Goal: Task Accomplishment & Management: Use online tool/utility

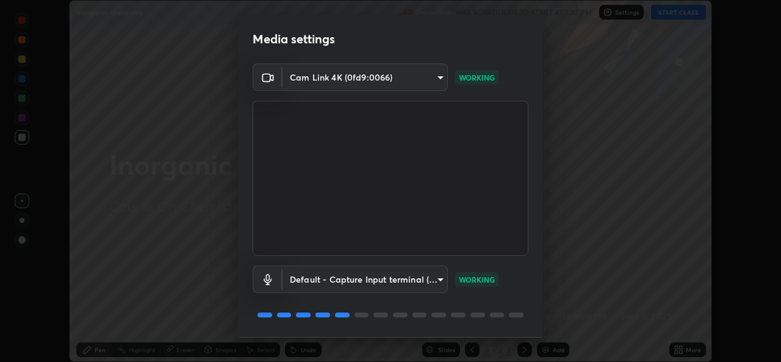
scroll to position [38, 0]
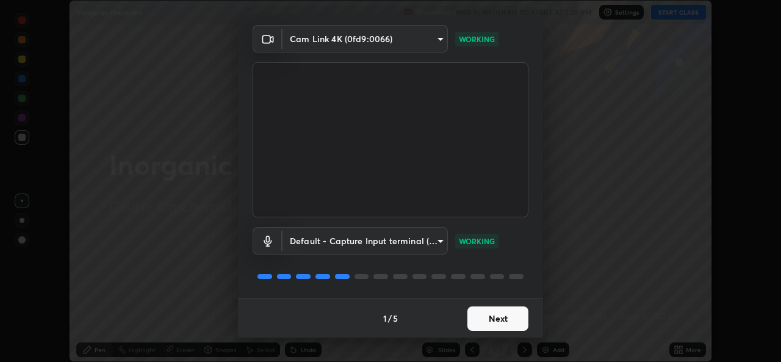
click at [474, 321] on button "Next" at bounding box center [498, 318] width 61 height 24
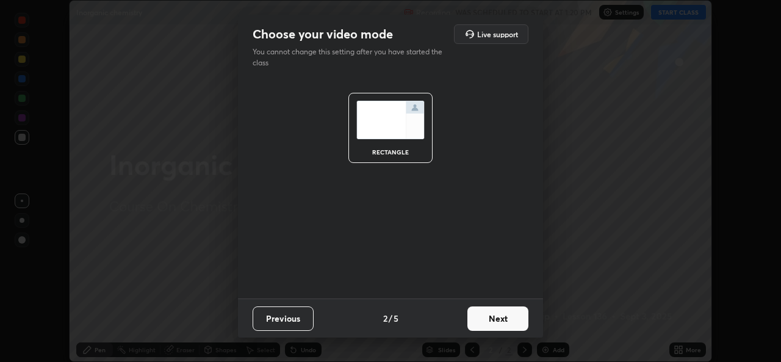
scroll to position [0, 0]
click at [480, 321] on button "Next" at bounding box center [498, 318] width 61 height 24
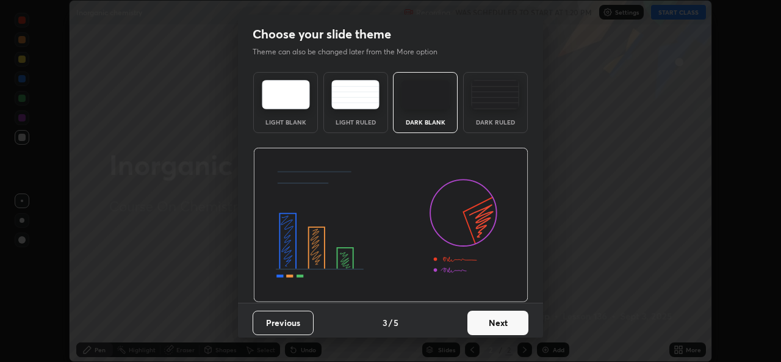
click at [482, 327] on button "Next" at bounding box center [498, 323] width 61 height 24
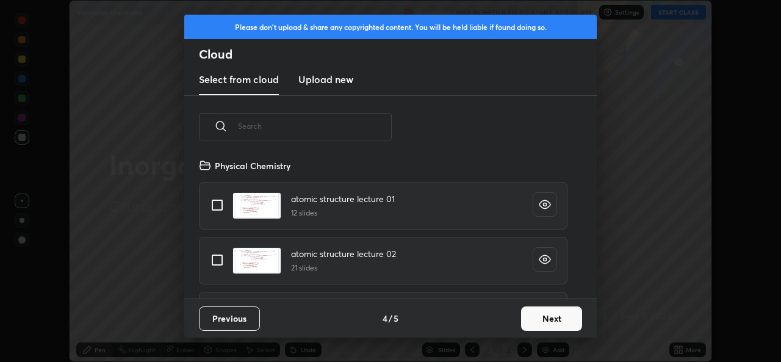
scroll to position [140, 392]
click at [542, 317] on button "Next" at bounding box center [551, 318] width 61 height 24
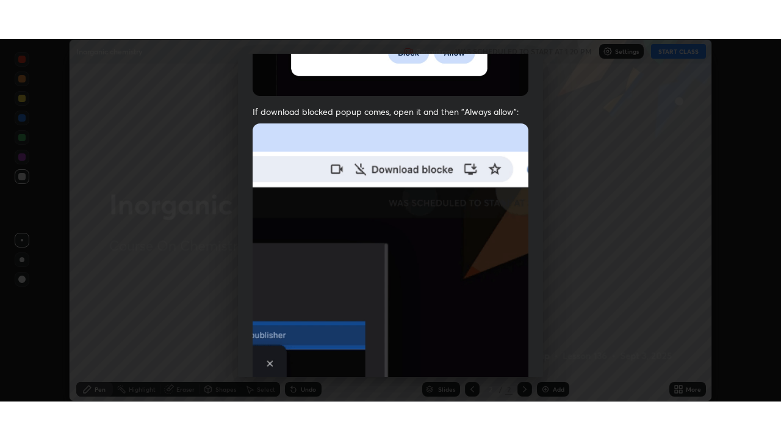
scroll to position [288, 0]
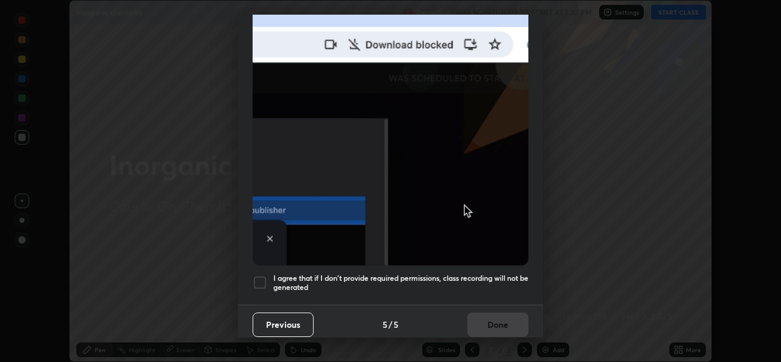
click at [261, 281] on div at bounding box center [260, 282] width 15 height 15
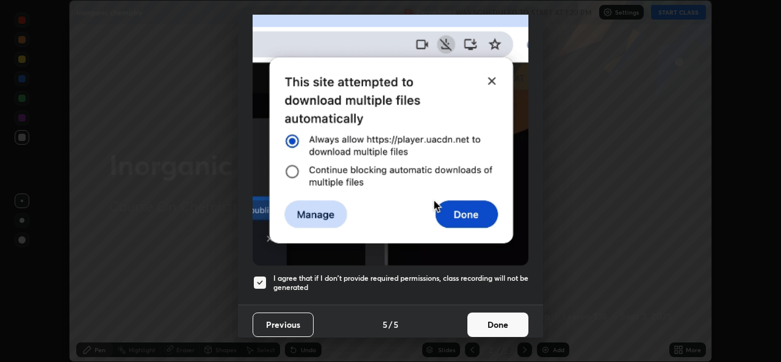
click at [477, 320] on button "Done" at bounding box center [498, 325] width 61 height 24
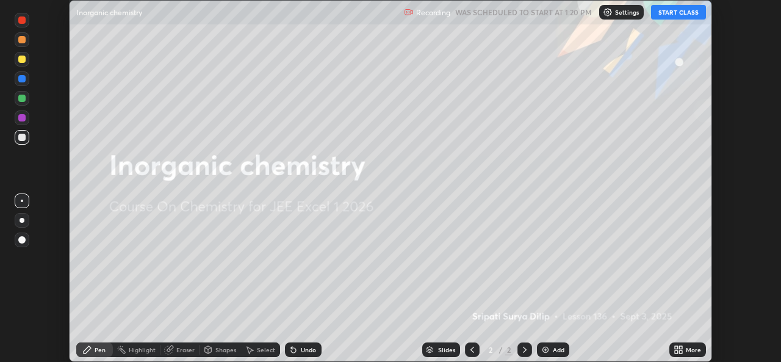
click at [679, 13] on button "START CLASS" at bounding box center [678, 12] width 55 height 15
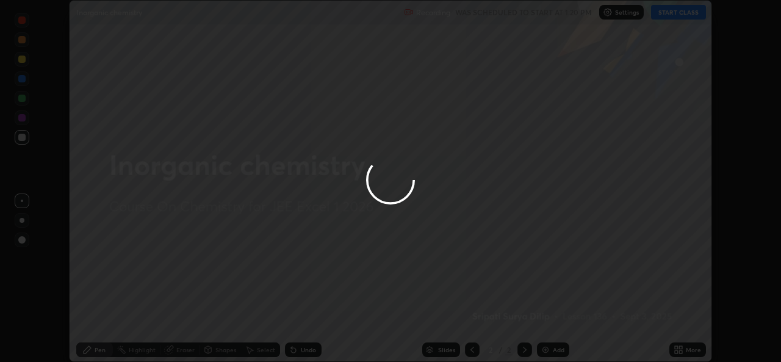
click at [678, 348] on div at bounding box center [390, 181] width 781 height 362
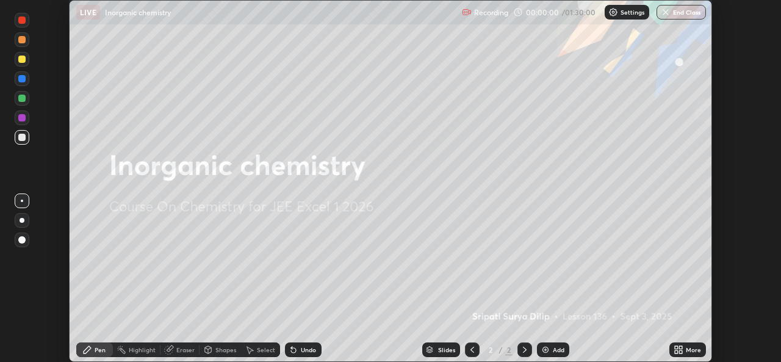
click at [676, 347] on icon at bounding box center [676, 347] width 3 height 3
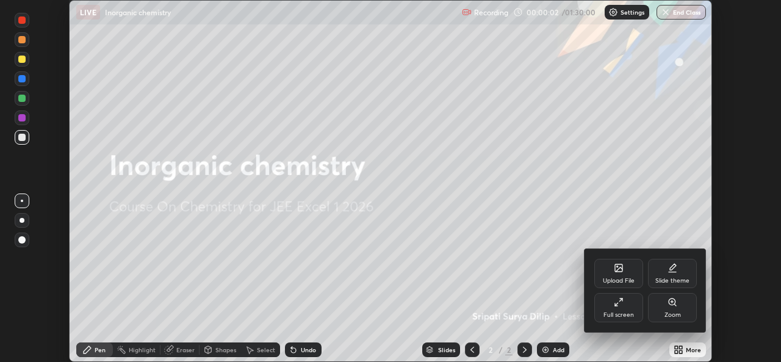
click at [624, 313] on div "Full screen" at bounding box center [619, 315] width 31 height 6
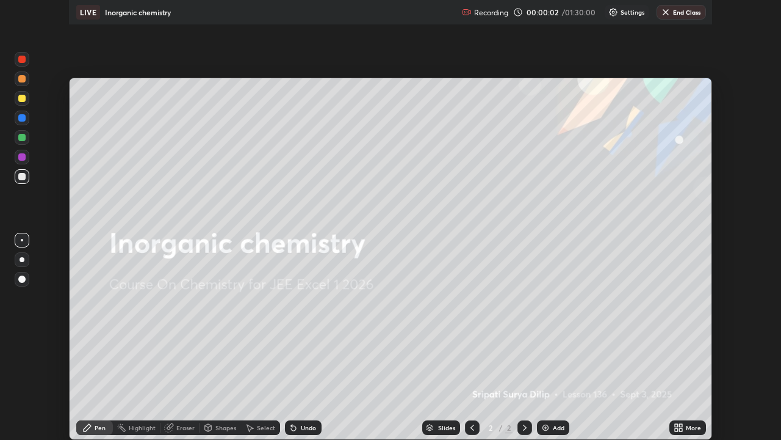
scroll to position [440, 781]
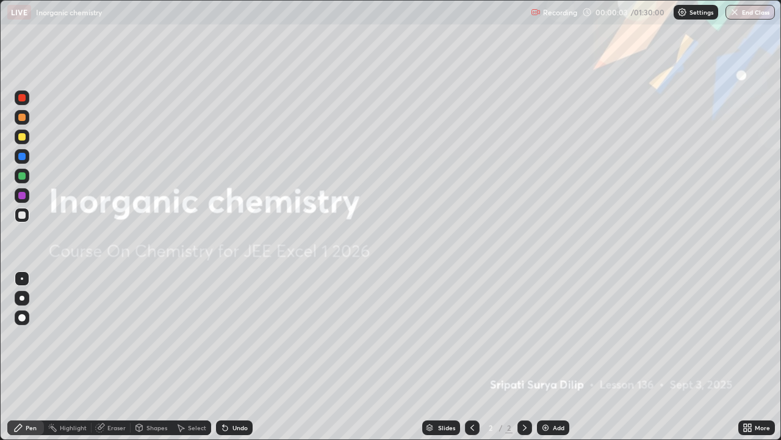
click at [548, 361] on img at bounding box center [546, 427] width 10 height 10
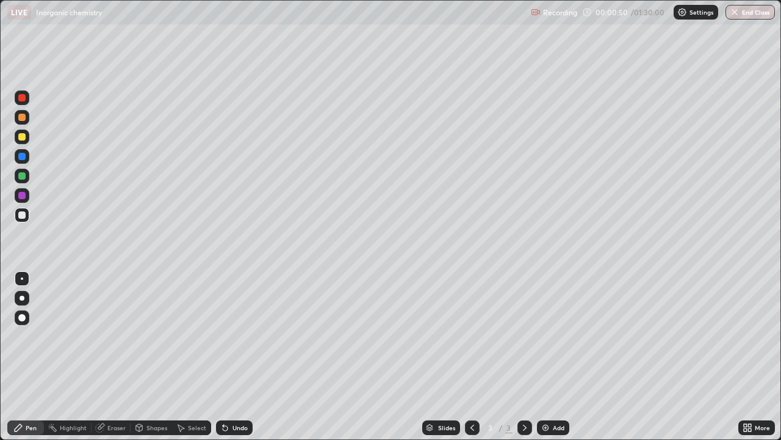
click at [26, 136] on div at bounding box center [22, 136] width 15 height 15
click at [25, 139] on div at bounding box center [21, 136] width 7 height 7
click at [24, 216] on div at bounding box center [21, 214] width 7 height 7
click at [23, 215] on div at bounding box center [21, 214] width 7 height 7
click at [538, 361] on div "Add" at bounding box center [553, 427] width 32 height 15
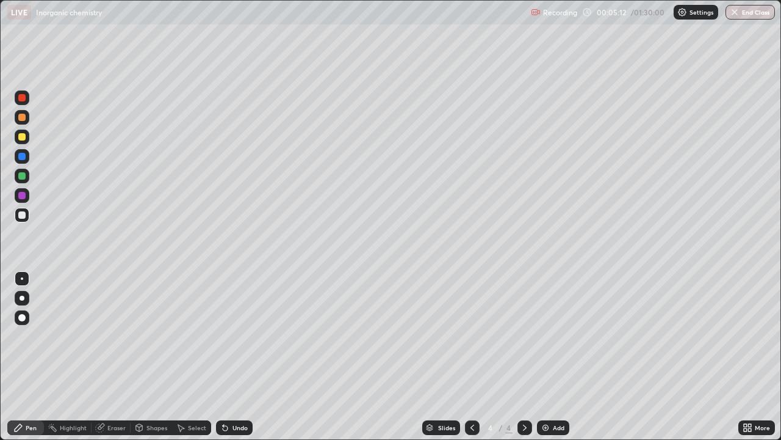
click at [24, 140] on div at bounding box center [21, 136] width 7 height 7
click at [25, 139] on div at bounding box center [22, 136] width 15 height 15
click at [27, 220] on div at bounding box center [22, 215] width 15 height 15
click at [28, 221] on div at bounding box center [22, 215] width 15 height 20
click at [545, 361] on img at bounding box center [546, 427] width 10 height 10
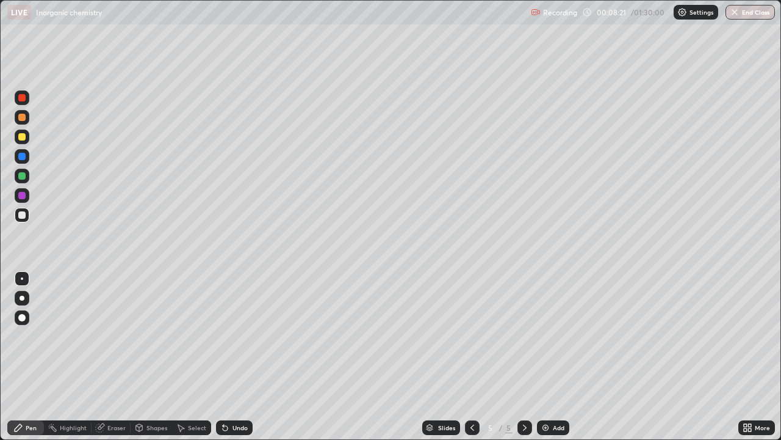
click at [23, 138] on div at bounding box center [21, 136] width 7 height 7
click at [24, 139] on div at bounding box center [21, 136] width 7 height 7
click at [26, 217] on div at bounding box center [22, 215] width 15 height 15
click at [24, 101] on div at bounding box center [21, 97] width 7 height 7
click at [471, 361] on icon at bounding box center [473, 427] width 10 height 10
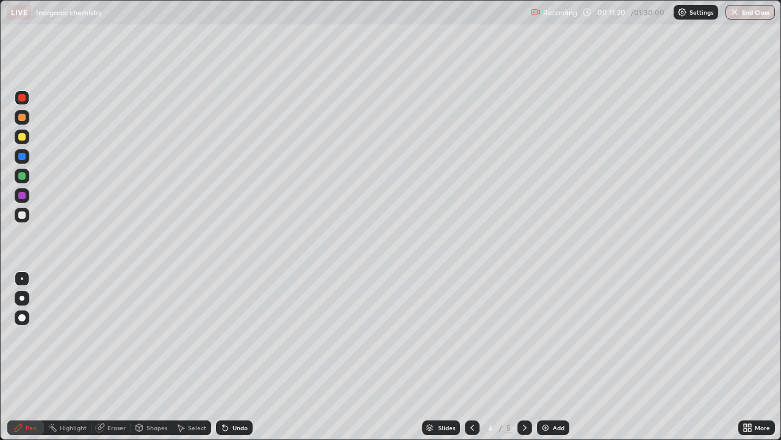
click at [21, 218] on div at bounding box center [21, 214] width 7 height 7
click at [22, 219] on div at bounding box center [22, 215] width 15 height 15
click at [23, 196] on div at bounding box center [21, 195] width 7 height 7
click at [22, 196] on div at bounding box center [21, 195] width 7 height 7
click at [543, 361] on img at bounding box center [546, 427] width 10 height 10
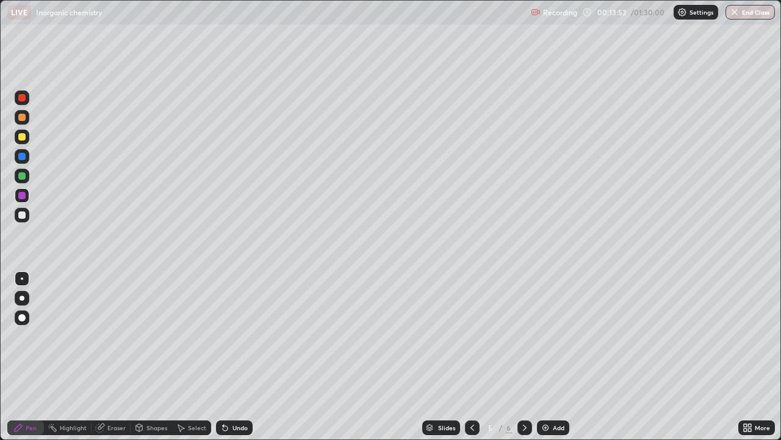
click at [471, 361] on icon at bounding box center [473, 427] width 10 height 10
click at [524, 361] on icon at bounding box center [525, 427] width 10 height 10
click at [23, 142] on div at bounding box center [22, 136] width 15 height 15
click at [22, 137] on div at bounding box center [21, 136] width 7 height 7
click at [471, 361] on icon at bounding box center [473, 427] width 10 height 10
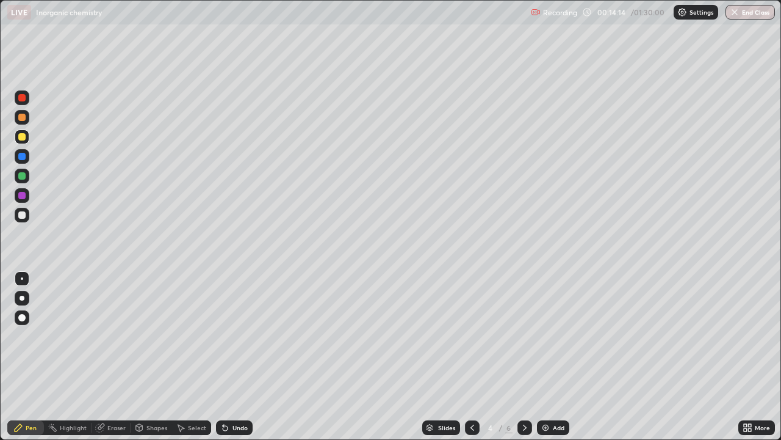
click at [524, 361] on icon at bounding box center [525, 427] width 10 height 10
click at [465, 361] on div at bounding box center [472, 427] width 15 height 15
click at [522, 361] on icon at bounding box center [525, 427] width 10 height 10
click at [523, 361] on icon at bounding box center [525, 427] width 4 height 6
click at [471, 361] on icon at bounding box center [473, 427] width 10 height 10
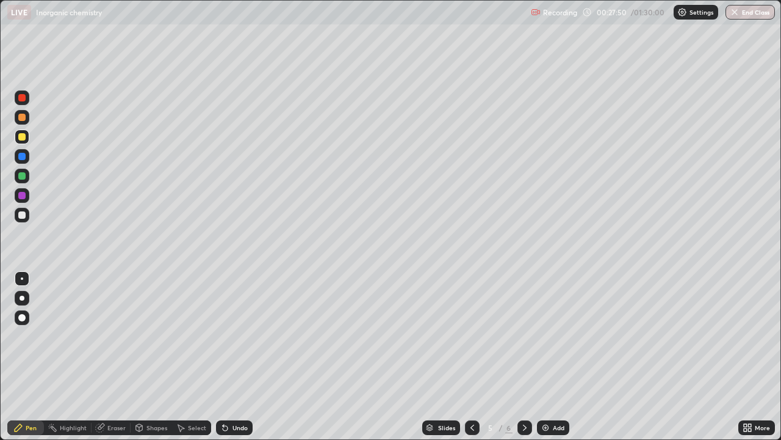
click at [523, 361] on icon at bounding box center [525, 427] width 10 height 10
click at [546, 361] on img at bounding box center [546, 427] width 10 height 10
click at [25, 120] on div at bounding box center [22, 117] width 15 height 15
click at [23, 122] on div at bounding box center [22, 117] width 15 height 15
click at [26, 177] on div at bounding box center [22, 175] width 15 height 15
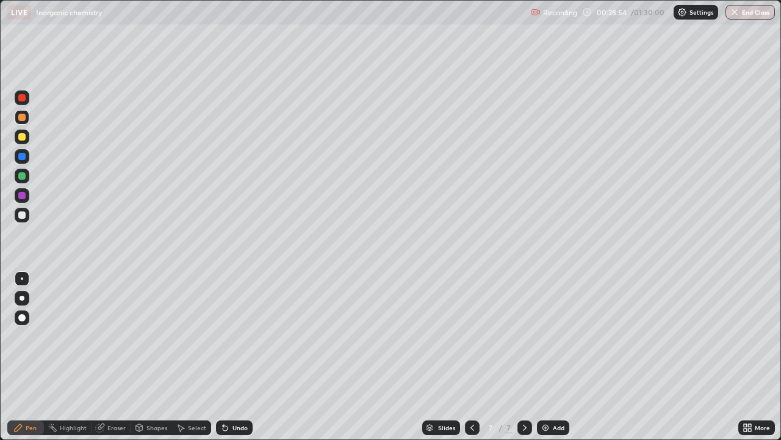
click at [22, 176] on div at bounding box center [21, 175] width 7 height 7
click at [24, 215] on div at bounding box center [21, 214] width 7 height 7
click at [21, 217] on div at bounding box center [21, 214] width 7 height 7
click at [21, 140] on div at bounding box center [21, 136] width 7 height 7
click at [22, 140] on div at bounding box center [21, 136] width 7 height 7
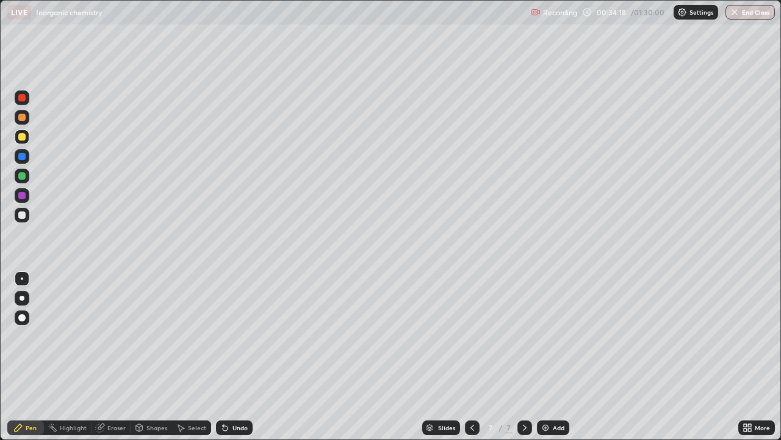
click at [548, 361] on img at bounding box center [546, 427] width 10 height 10
click at [23, 179] on div at bounding box center [21, 175] width 7 height 7
click at [24, 180] on div at bounding box center [22, 175] width 15 height 15
click at [223, 361] on icon at bounding box center [223, 424] width 1 height 1
click at [471, 361] on icon at bounding box center [473, 427] width 10 height 10
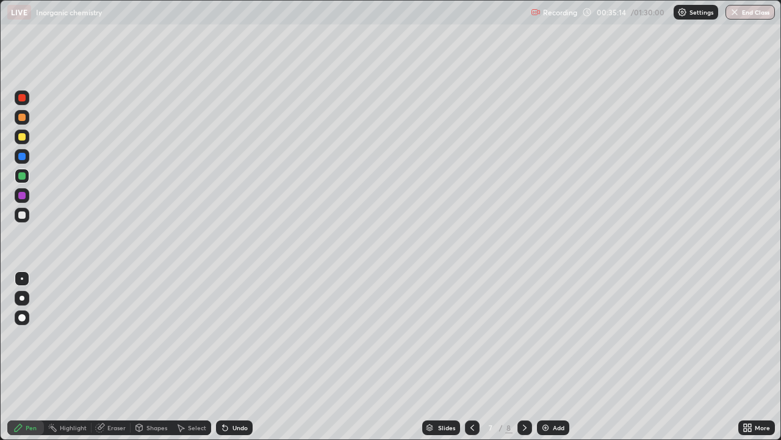
click at [21, 139] on div at bounding box center [21, 136] width 7 height 7
click at [524, 361] on icon at bounding box center [525, 427] width 10 height 10
click at [23, 175] on div at bounding box center [21, 175] width 7 height 7
click at [21, 179] on div at bounding box center [21, 175] width 7 height 7
click at [25, 143] on div at bounding box center [22, 136] width 15 height 15
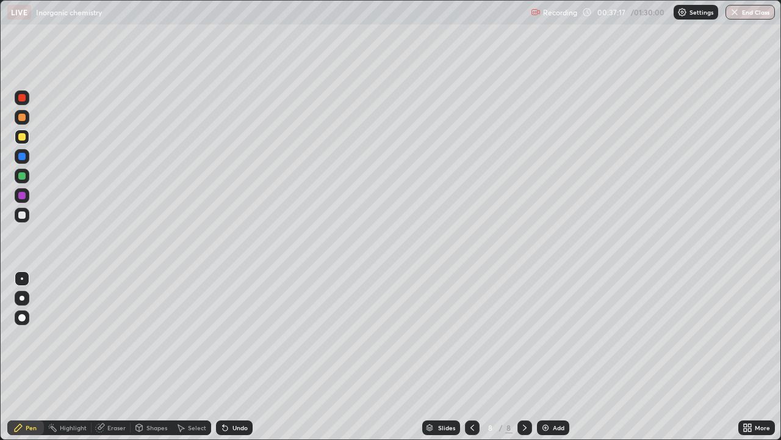
click at [24, 220] on div at bounding box center [22, 215] width 15 height 15
click at [21, 181] on div at bounding box center [22, 175] width 15 height 15
click at [23, 139] on div at bounding box center [21, 136] width 7 height 7
click at [23, 98] on div at bounding box center [21, 97] width 7 height 7
click at [24, 100] on div at bounding box center [21, 97] width 7 height 7
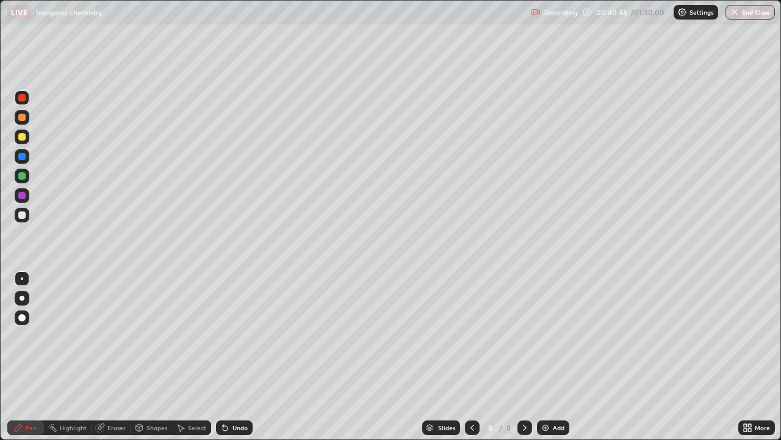
click at [29, 179] on div at bounding box center [22, 175] width 15 height 15
click at [26, 179] on div at bounding box center [22, 175] width 15 height 15
click at [20, 137] on div at bounding box center [21, 136] width 7 height 7
click at [21, 139] on div at bounding box center [21, 136] width 7 height 7
click at [22, 157] on div at bounding box center [21, 156] width 7 height 7
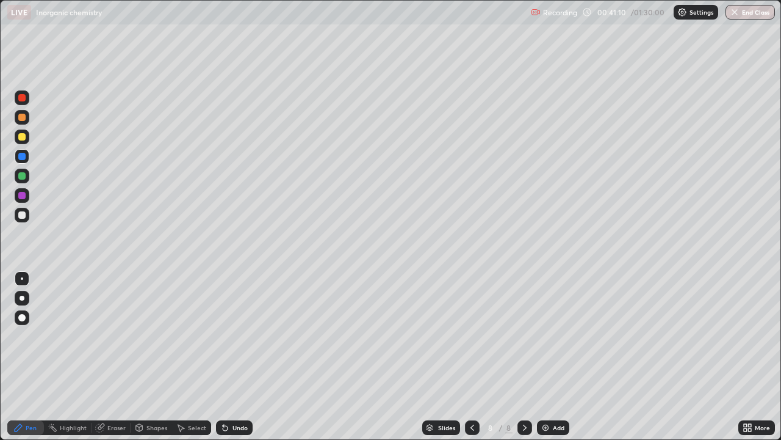
click at [21, 161] on div at bounding box center [22, 156] width 15 height 15
click at [548, 361] on img at bounding box center [546, 427] width 10 height 10
click at [25, 176] on div at bounding box center [21, 175] width 7 height 7
click at [23, 176] on div at bounding box center [21, 175] width 7 height 7
click at [471, 361] on icon at bounding box center [473, 427] width 10 height 10
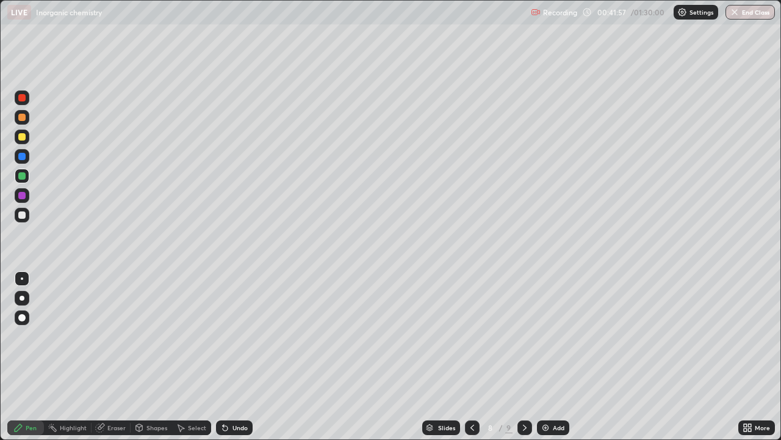
click at [525, 361] on icon at bounding box center [525, 427] width 4 height 6
click at [223, 361] on icon at bounding box center [225, 427] width 5 height 5
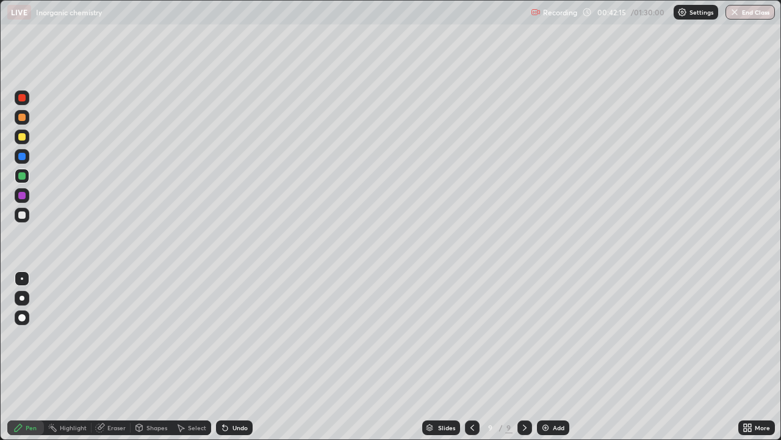
click at [223, 361] on div "Undo" at bounding box center [234, 427] width 37 height 15
click at [224, 361] on icon at bounding box center [225, 427] width 10 height 10
click at [20, 137] on div at bounding box center [21, 136] width 7 height 7
click at [27, 178] on div at bounding box center [22, 175] width 15 height 15
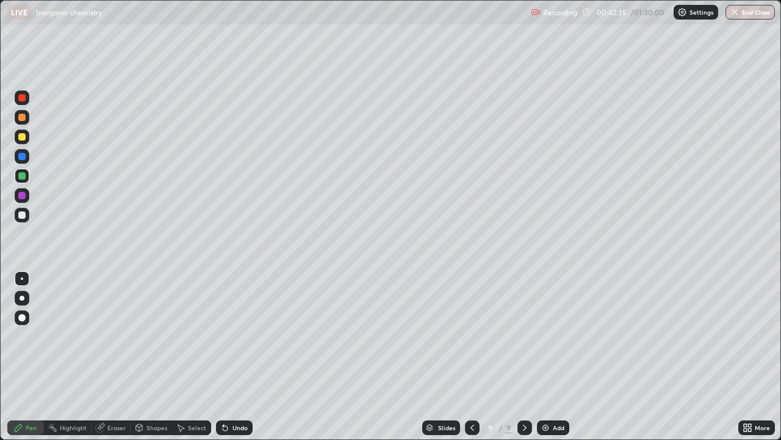
click at [27, 179] on div at bounding box center [22, 175] width 15 height 15
click at [28, 134] on div at bounding box center [22, 136] width 15 height 15
click at [24, 181] on div at bounding box center [22, 175] width 15 height 15
click at [24, 182] on div at bounding box center [22, 175] width 15 height 15
click at [24, 141] on div at bounding box center [22, 136] width 15 height 15
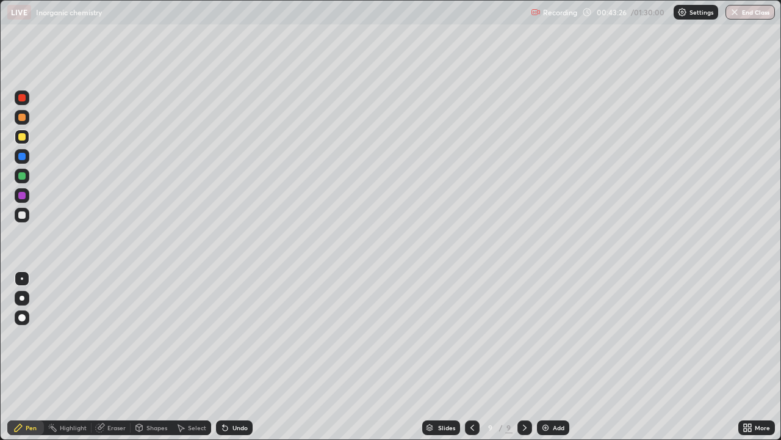
click at [22, 137] on div at bounding box center [21, 136] width 7 height 7
click at [549, 361] on img at bounding box center [546, 427] width 10 height 10
click at [23, 215] on div at bounding box center [21, 214] width 7 height 7
click at [26, 142] on div at bounding box center [22, 136] width 15 height 15
click at [226, 361] on icon at bounding box center [225, 427] width 10 height 10
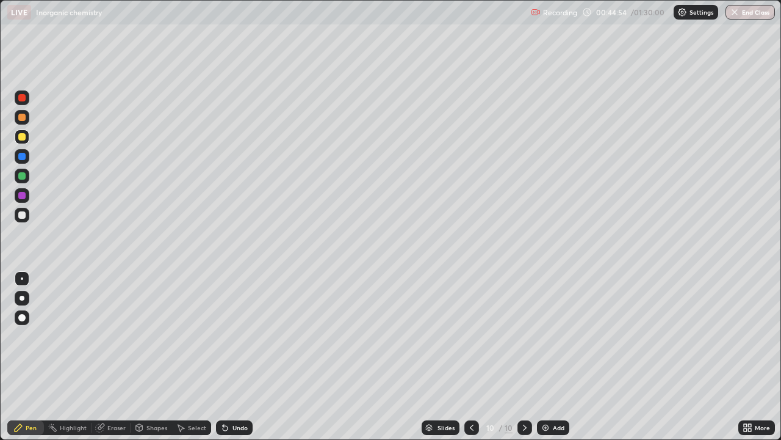
click at [230, 361] on div "Undo" at bounding box center [234, 427] width 37 height 15
click at [24, 176] on div at bounding box center [21, 175] width 7 height 7
click at [23, 175] on div at bounding box center [21, 175] width 7 height 7
click at [25, 218] on div at bounding box center [22, 215] width 15 height 15
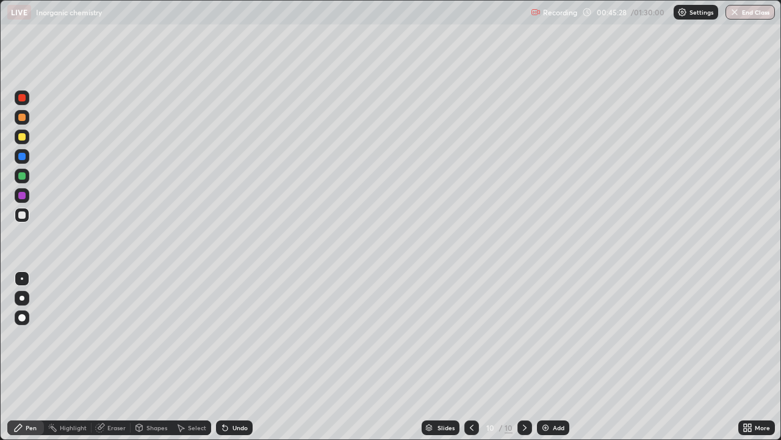
click at [23, 217] on div at bounding box center [21, 214] width 7 height 7
click at [23, 197] on div at bounding box center [21, 195] width 7 height 7
click at [22, 198] on div at bounding box center [21, 195] width 7 height 7
click at [26, 103] on div at bounding box center [22, 97] width 15 height 15
click at [24, 180] on div at bounding box center [22, 175] width 15 height 15
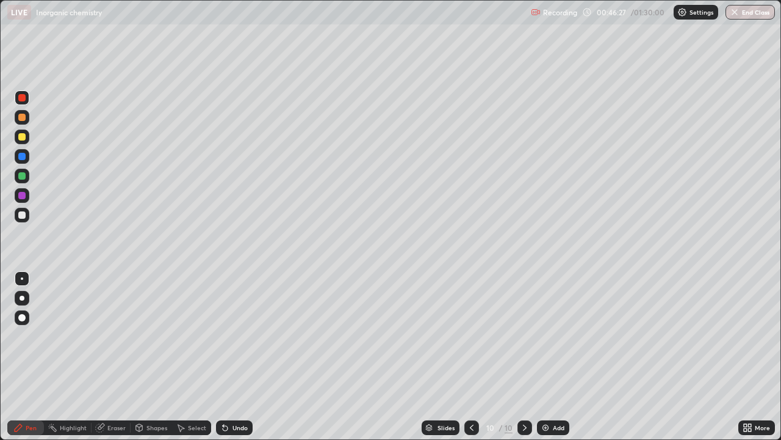
click at [20, 179] on div at bounding box center [21, 175] width 7 height 7
click at [470, 361] on icon at bounding box center [472, 427] width 10 height 10
click at [469, 361] on icon at bounding box center [472, 427] width 10 height 10
click at [471, 361] on icon at bounding box center [472, 427] width 10 height 10
click at [524, 361] on icon at bounding box center [525, 427] width 10 height 10
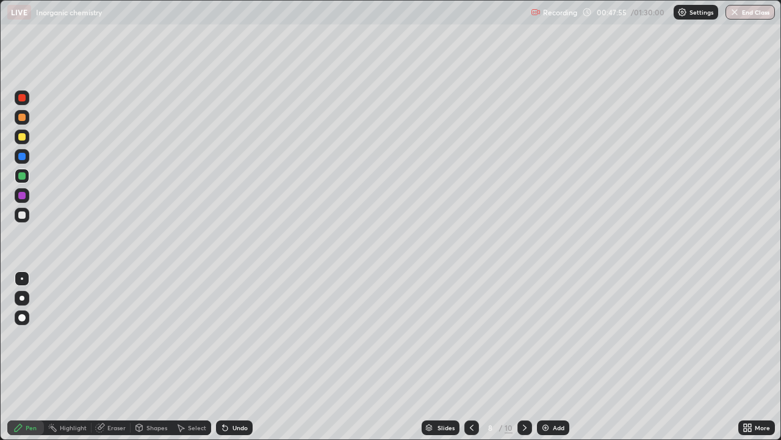
click at [476, 361] on icon at bounding box center [472, 427] width 10 height 10
click at [526, 361] on icon at bounding box center [525, 427] width 4 height 6
click at [524, 361] on icon at bounding box center [525, 427] width 10 height 10
click at [526, 361] on icon at bounding box center [525, 427] width 10 height 10
click at [107, 361] on div "Eraser" at bounding box center [116, 427] width 18 height 6
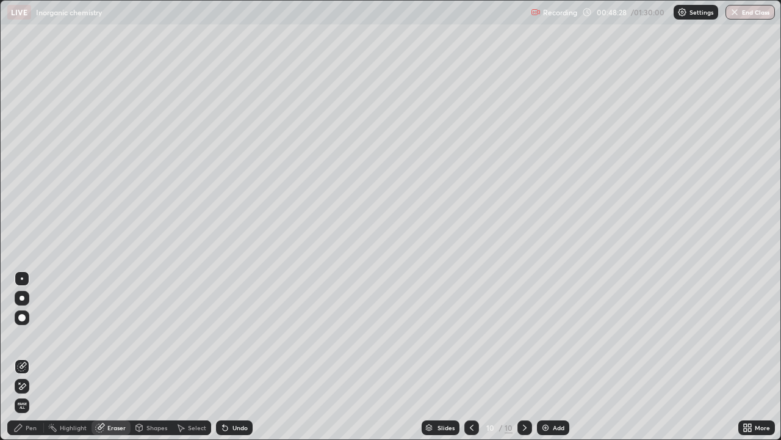
click at [34, 361] on div "Pen" at bounding box center [31, 427] width 11 height 6
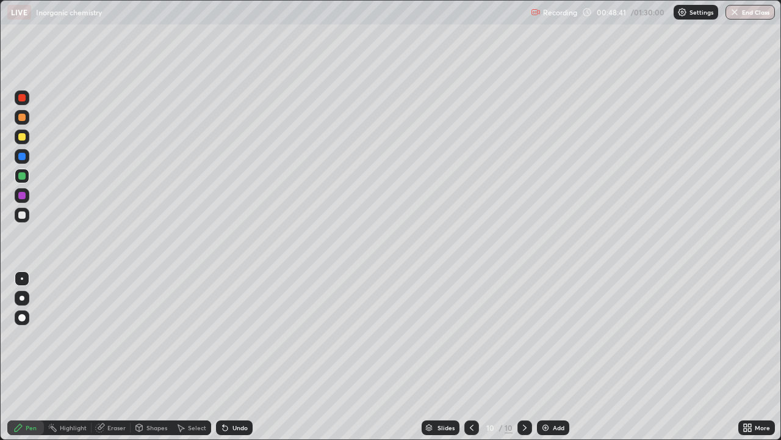
click at [524, 361] on icon at bounding box center [525, 427] width 10 height 10
click at [105, 361] on div "Eraser" at bounding box center [111, 427] width 39 height 15
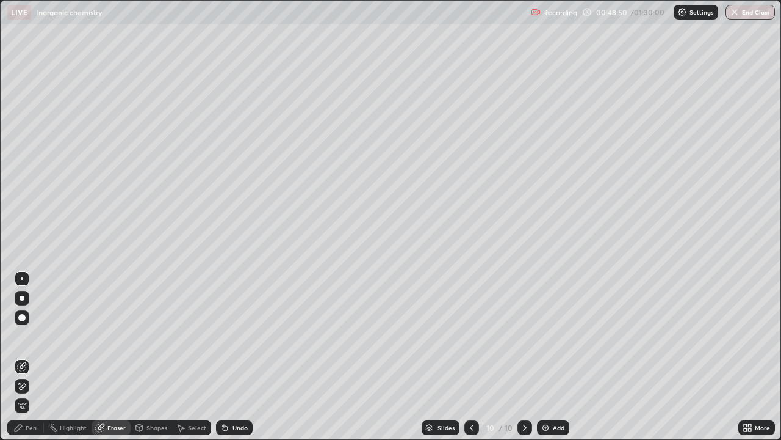
click at [36, 361] on div "Pen" at bounding box center [31, 427] width 11 height 6
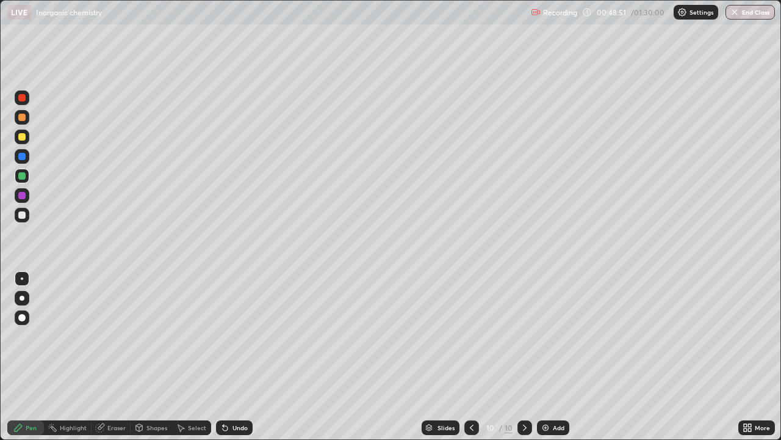
click at [24, 198] on div at bounding box center [21, 195] width 7 height 7
click at [22, 196] on div at bounding box center [21, 195] width 7 height 7
click at [471, 361] on icon at bounding box center [472, 427] width 10 height 10
click at [466, 361] on div at bounding box center [472, 427] width 15 height 15
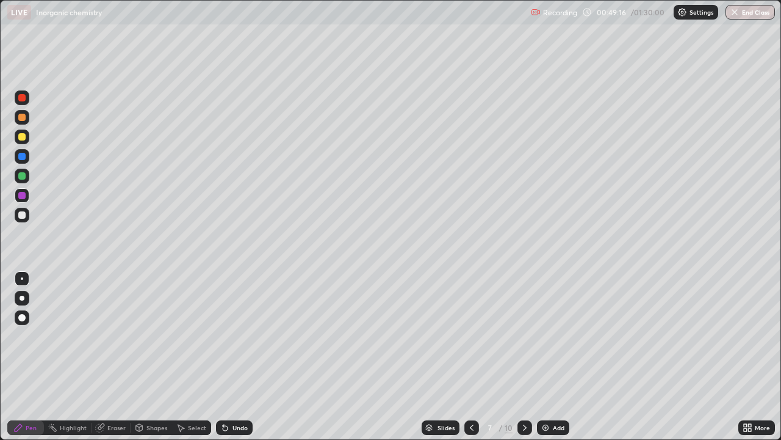
click at [524, 361] on icon at bounding box center [525, 427] width 10 height 10
click at [524, 361] on div at bounding box center [525, 427] width 15 height 15
click at [523, 361] on icon at bounding box center [525, 427] width 10 height 10
click at [546, 361] on img at bounding box center [546, 427] width 10 height 10
click at [22, 138] on div at bounding box center [21, 136] width 7 height 7
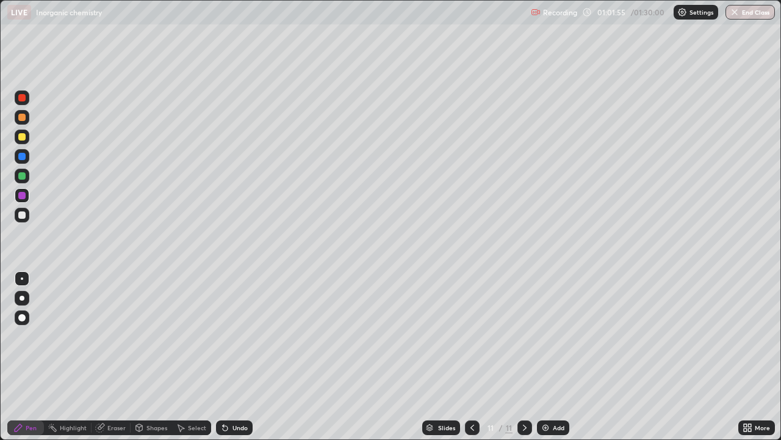
click at [24, 139] on div at bounding box center [21, 136] width 7 height 7
click at [23, 176] on div at bounding box center [21, 175] width 7 height 7
click at [24, 176] on div at bounding box center [21, 175] width 7 height 7
click at [21, 217] on div at bounding box center [21, 214] width 7 height 7
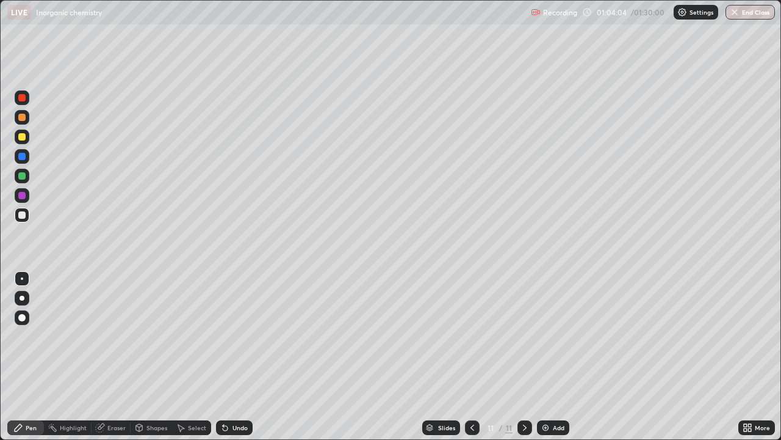
click at [223, 361] on icon at bounding box center [223, 424] width 1 height 1
click at [224, 361] on icon at bounding box center [225, 427] width 5 height 5
click at [23, 103] on div at bounding box center [22, 97] width 15 height 15
click at [26, 219] on div at bounding box center [22, 215] width 15 height 15
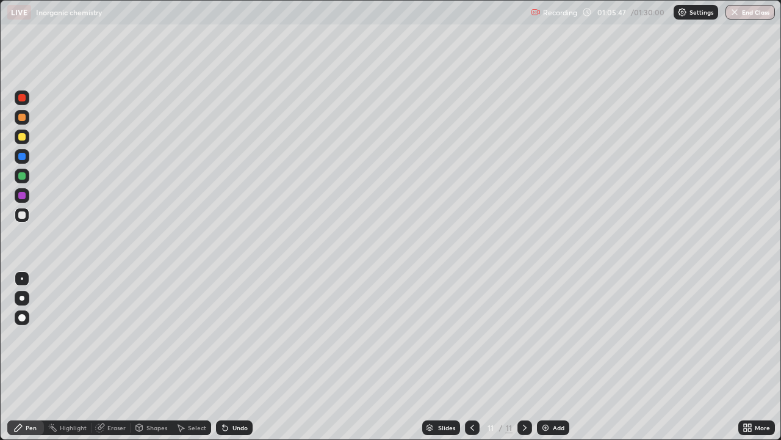
click at [27, 200] on div at bounding box center [22, 195] width 15 height 15
click at [223, 361] on icon at bounding box center [225, 427] width 5 height 5
click at [221, 361] on div "Undo" at bounding box center [234, 427] width 37 height 15
click at [223, 361] on icon at bounding box center [225, 427] width 10 height 10
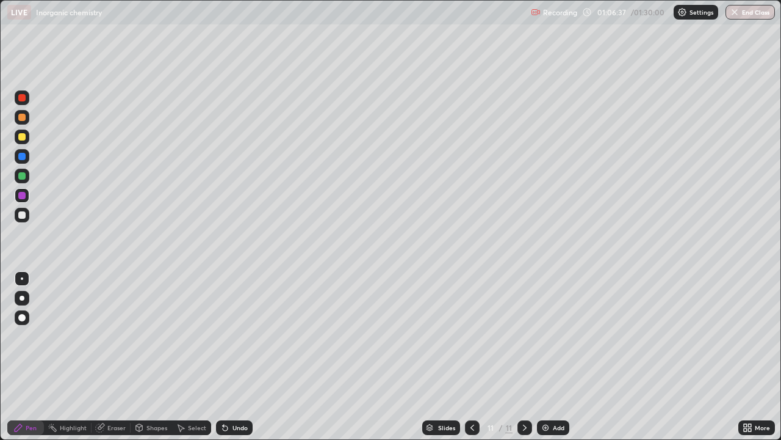
click at [221, 361] on div "Undo" at bounding box center [234, 427] width 37 height 15
click at [469, 361] on icon at bounding box center [473, 427] width 10 height 10
click at [471, 361] on icon at bounding box center [473, 427] width 10 height 10
click at [524, 361] on icon at bounding box center [525, 427] width 10 height 10
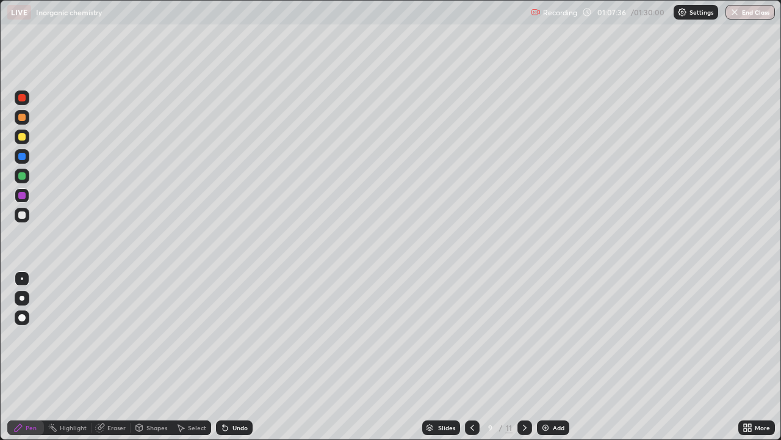
click at [524, 361] on icon at bounding box center [525, 427] width 10 height 10
click at [227, 361] on icon at bounding box center [225, 427] width 10 height 10
click at [226, 361] on icon at bounding box center [225, 427] width 5 height 5
click at [24, 123] on div at bounding box center [22, 117] width 15 height 15
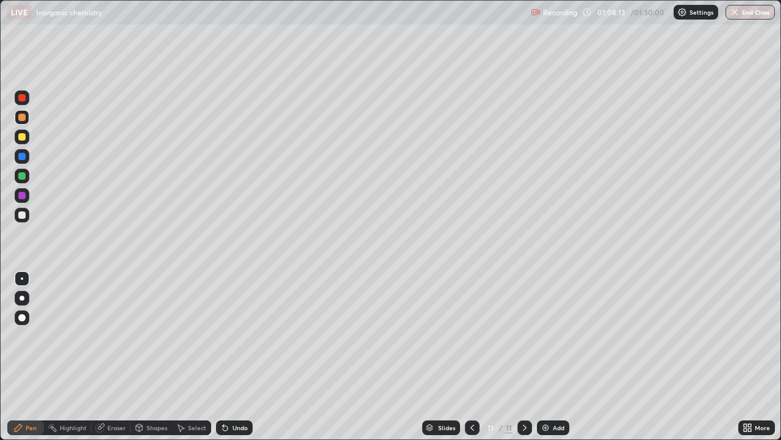
click at [27, 121] on div at bounding box center [22, 117] width 15 height 15
click at [26, 180] on div at bounding box center [22, 175] width 15 height 15
click at [27, 178] on div at bounding box center [22, 175] width 15 height 15
click at [522, 361] on icon at bounding box center [525, 427] width 10 height 10
click at [545, 361] on img at bounding box center [546, 427] width 10 height 10
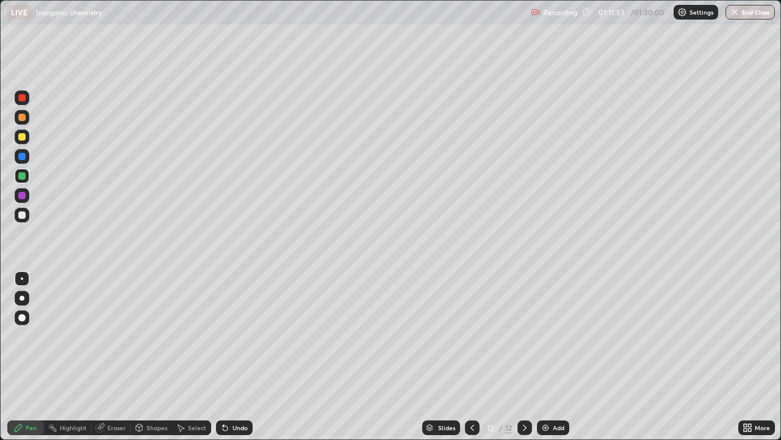
click at [22, 196] on div at bounding box center [21, 195] width 7 height 7
click at [24, 200] on div at bounding box center [22, 195] width 15 height 15
click at [22, 215] on div at bounding box center [21, 214] width 7 height 7
click at [21, 198] on div at bounding box center [21, 195] width 7 height 7
click at [22, 137] on div at bounding box center [21, 136] width 7 height 7
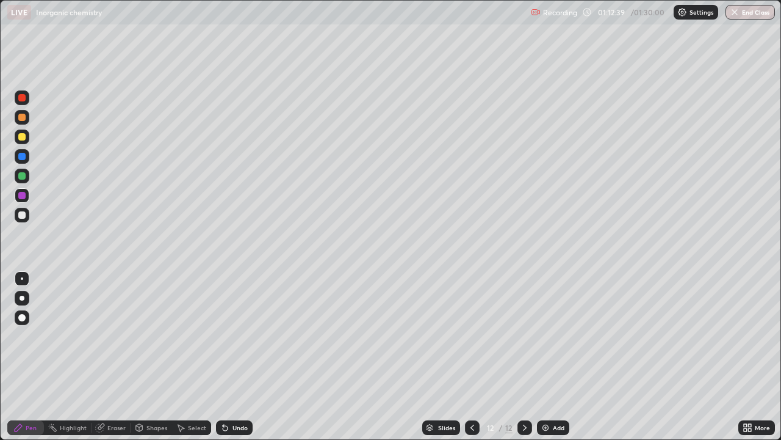
click at [22, 139] on div at bounding box center [21, 136] width 7 height 7
click at [22, 215] on div at bounding box center [21, 214] width 7 height 7
click at [22, 142] on div at bounding box center [22, 136] width 15 height 15
click at [22, 137] on div at bounding box center [21, 136] width 7 height 7
click at [23, 197] on div at bounding box center [21, 195] width 7 height 7
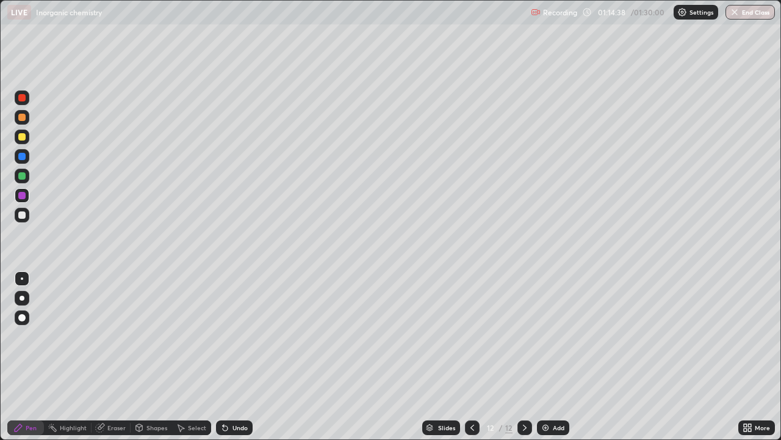
click at [23, 197] on div at bounding box center [21, 195] width 7 height 7
click at [23, 117] on div at bounding box center [21, 117] width 7 height 7
click at [23, 118] on div at bounding box center [21, 117] width 7 height 7
click at [520, 361] on icon at bounding box center [525, 427] width 10 height 10
click at [747, 19] on button "End Class" at bounding box center [750, 12] width 49 height 15
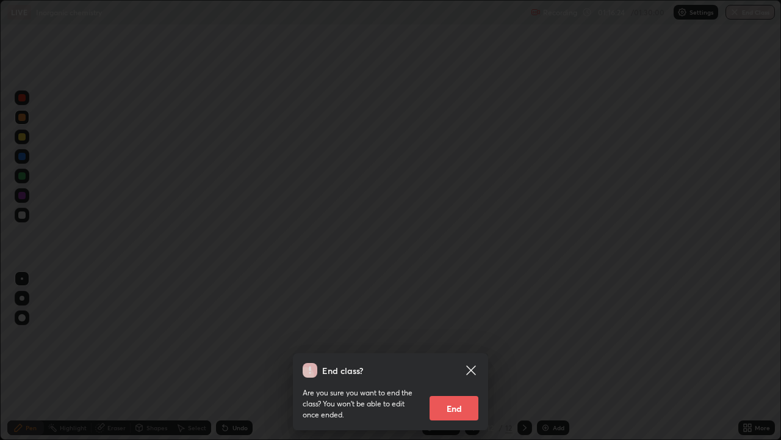
click at [462, 361] on button "End" at bounding box center [454, 408] width 49 height 24
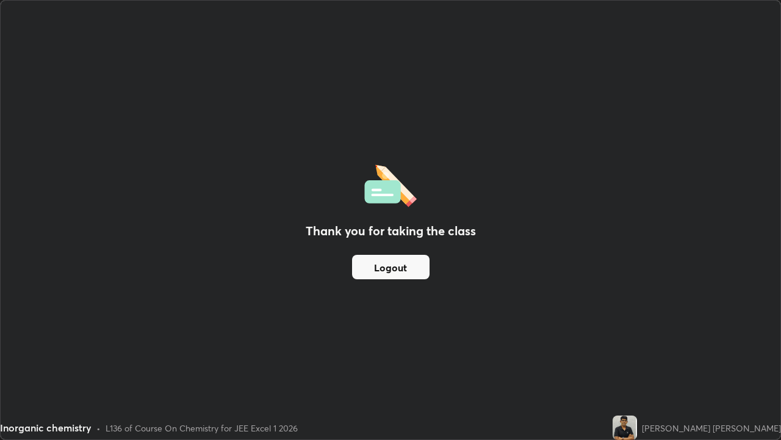
click at [419, 269] on button "Logout" at bounding box center [391, 267] width 78 height 24
click at [417, 270] on button "Logout" at bounding box center [391, 267] width 78 height 24
click at [419, 268] on button "Logout" at bounding box center [391, 267] width 78 height 24
